Goal: Transaction & Acquisition: Download file/media

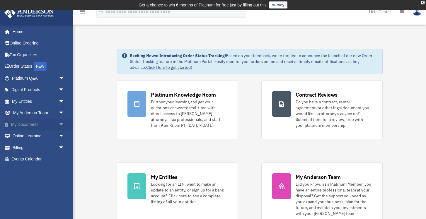
click at [35, 125] on link "My Documents arrow_drop_down" at bounding box center [38, 125] width 69 height 12
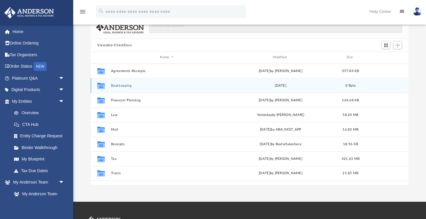
scroll to position [53, 0]
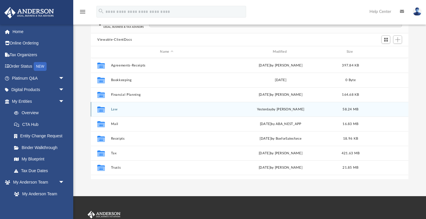
click at [141, 107] on div "Collaborated Folder Law [DATE] by [PERSON_NAME] 58.24 MB" at bounding box center [250, 109] width 318 height 15
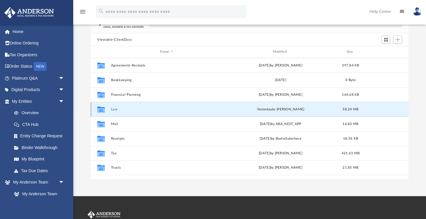
click at [141, 107] on div "Collaborated Folder Law [DATE] by [PERSON_NAME] 58.24 MB" at bounding box center [250, 109] width 318 height 15
click at [147, 109] on button "Law" at bounding box center [166, 110] width 111 height 4
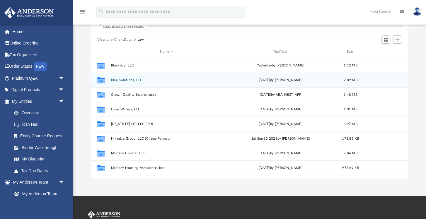
scroll to position [0, 0]
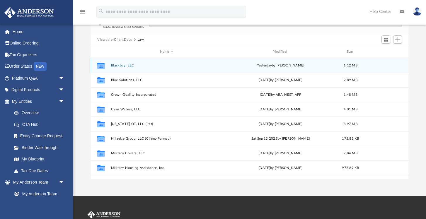
click at [131, 67] on button "Blackbay, LLC" at bounding box center [166, 66] width 111 height 4
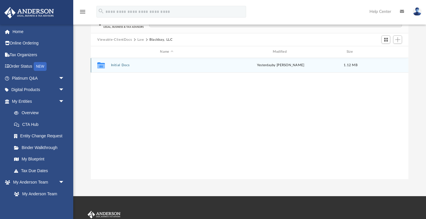
click at [131, 65] on button "Initial Docs" at bounding box center [166, 65] width 111 height 4
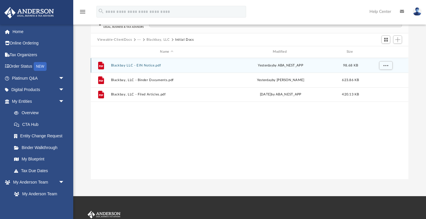
click at [131, 65] on button "Blackbay LLC - EIN Notice.pdf" at bounding box center [166, 66] width 111 height 4
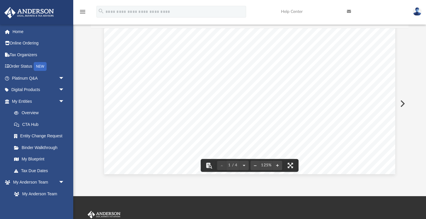
scroll to position [272, 0]
click at [153, 58] on link "Page 1" at bounding box center [140, 60] width 44 height 17
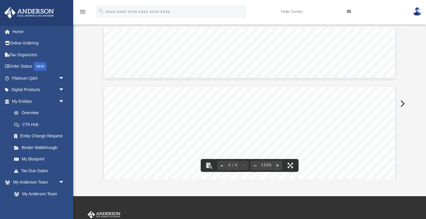
scroll to position [1210, 0]
click at [192, 72] on span "information to the address provided at" at bounding box center [165, 69] width 94 height 6
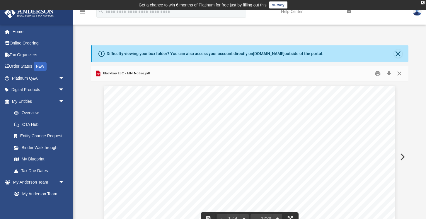
scroll to position [0, 0]
click at [162, 77] on div "Blackbay LLC - EIN Notice.pdf" at bounding box center [250, 74] width 318 height 16
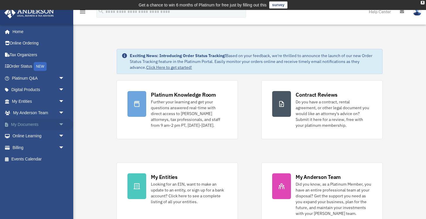
click at [35, 122] on link "My Documents arrow_drop_down" at bounding box center [38, 125] width 69 height 12
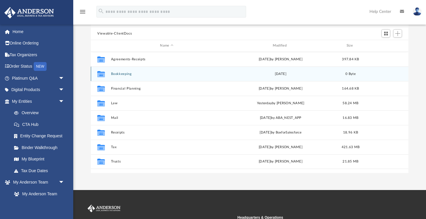
scroll to position [60, 0]
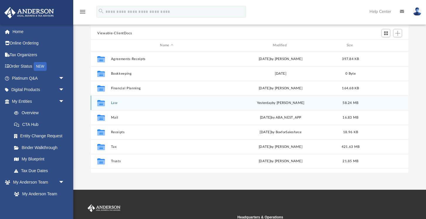
click at [127, 103] on button "Law" at bounding box center [166, 103] width 111 height 4
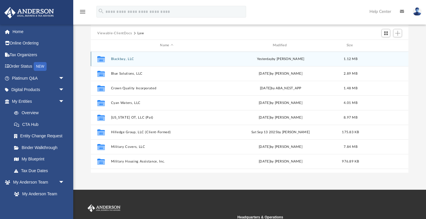
click at [140, 60] on button "Blackbay, LLC" at bounding box center [166, 59] width 111 height 4
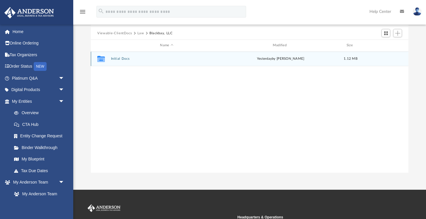
click at [140, 60] on button "Initial Docs" at bounding box center [166, 59] width 111 height 4
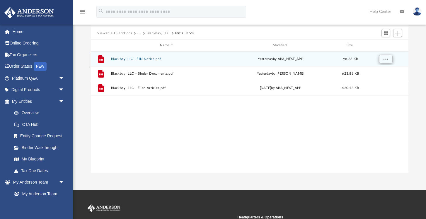
click at [387, 59] on span "More options" at bounding box center [386, 58] width 5 height 3
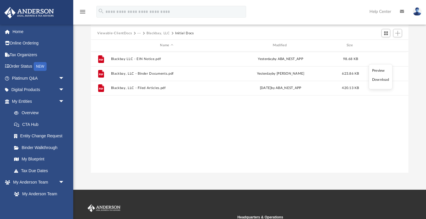
click at [382, 79] on li "Download" at bounding box center [380, 80] width 17 height 6
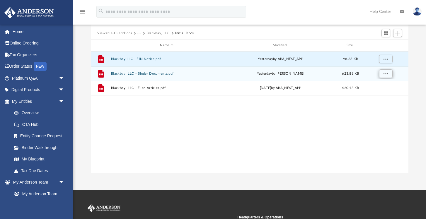
click at [386, 74] on span "More options" at bounding box center [386, 73] width 5 height 3
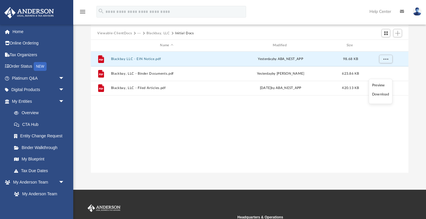
click at [383, 94] on li "Download" at bounding box center [380, 95] width 17 height 6
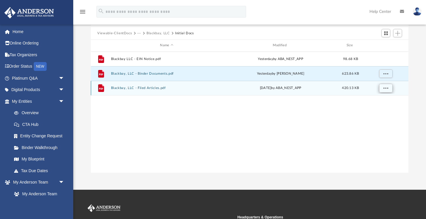
click at [387, 90] on span "More options" at bounding box center [386, 88] width 5 height 3
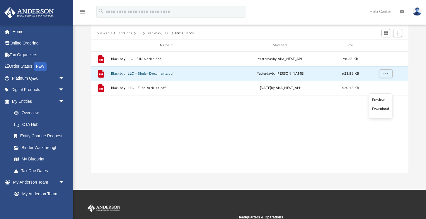
click at [380, 110] on li "Download" at bounding box center [380, 109] width 17 height 6
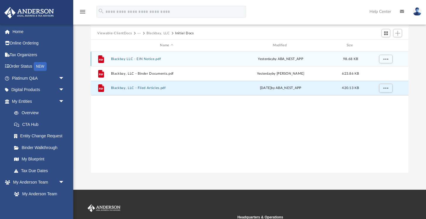
click at [189, 59] on button "Blackbay LLC - EIN Notice.pdf" at bounding box center [166, 59] width 111 height 4
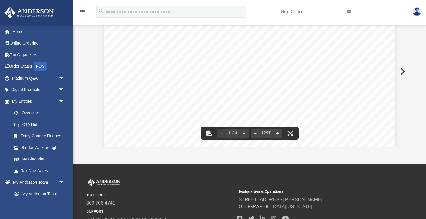
scroll to position [178, 0]
click at [149, 123] on link "Page 1" at bounding box center [140, 122] width 44 height 17
